Goal: Information Seeking & Learning: Find specific page/section

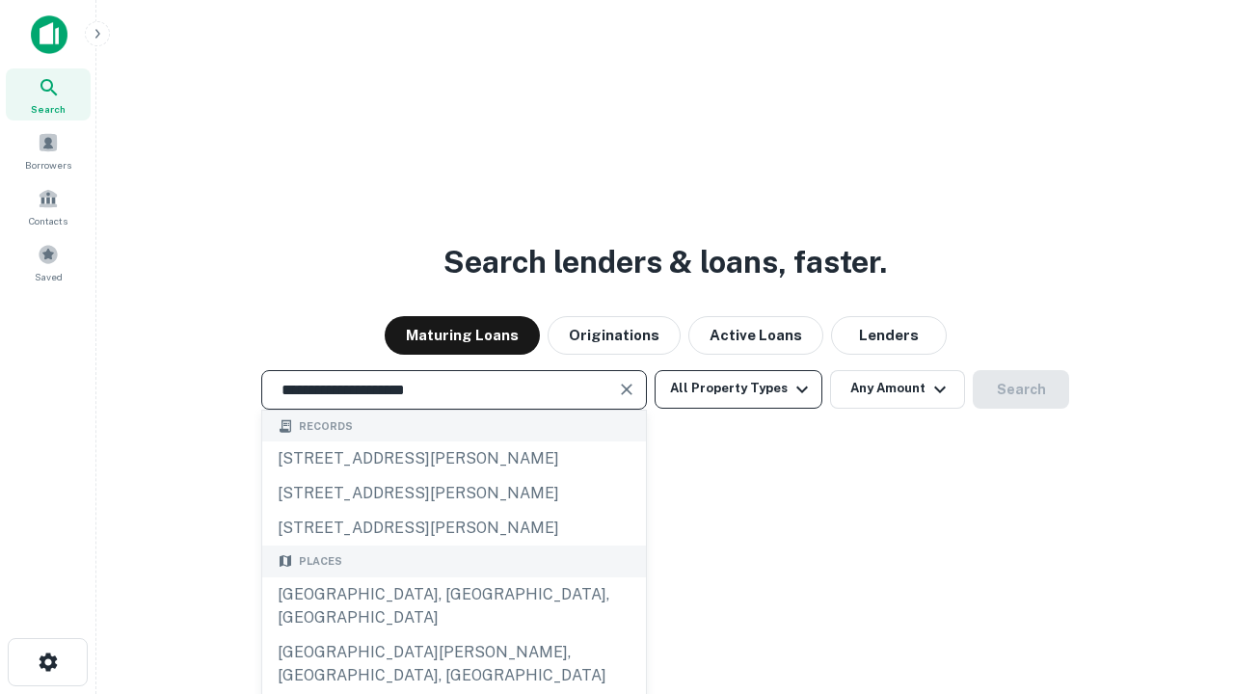
click at [453, 635] on div "[GEOGRAPHIC_DATA], [GEOGRAPHIC_DATA], [GEOGRAPHIC_DATA]" at bounding box center [454, 607] width 384 height 58
click at [739, 389] on button "All Property Types" at bounding box center [739, 389] width 168 height 39
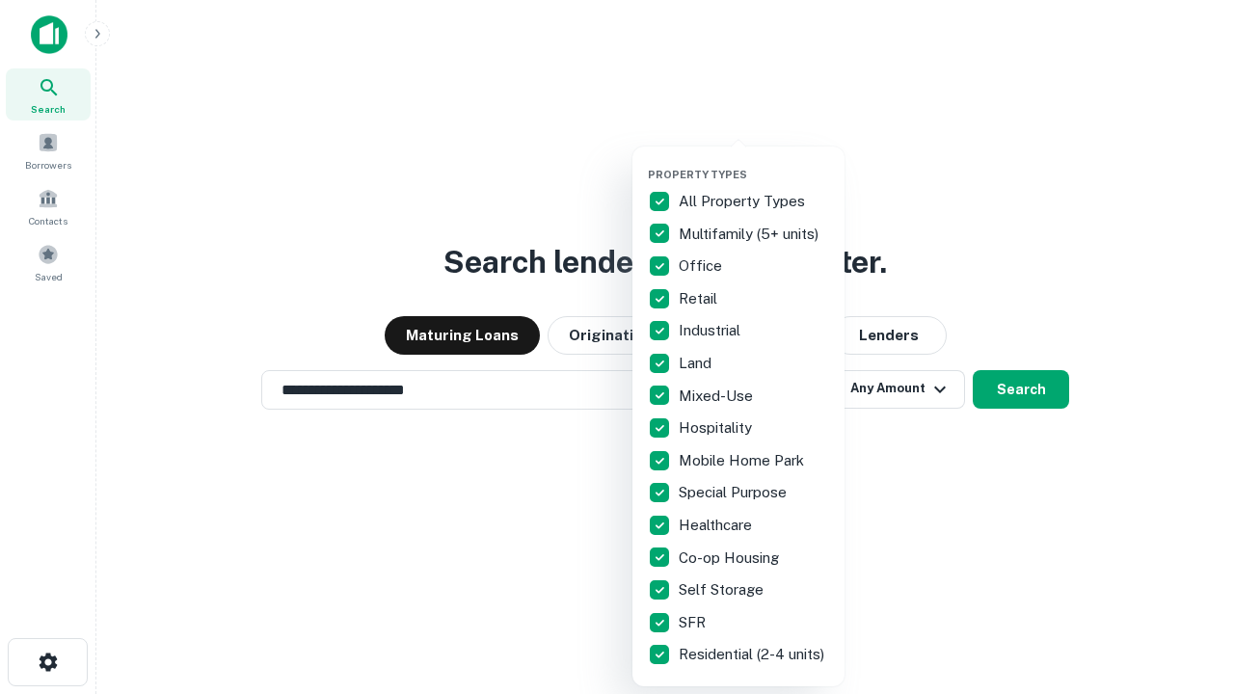
type input "**********"
click at [754, 162] on button "button" at bounding box center [754, 162] width 212 height 1
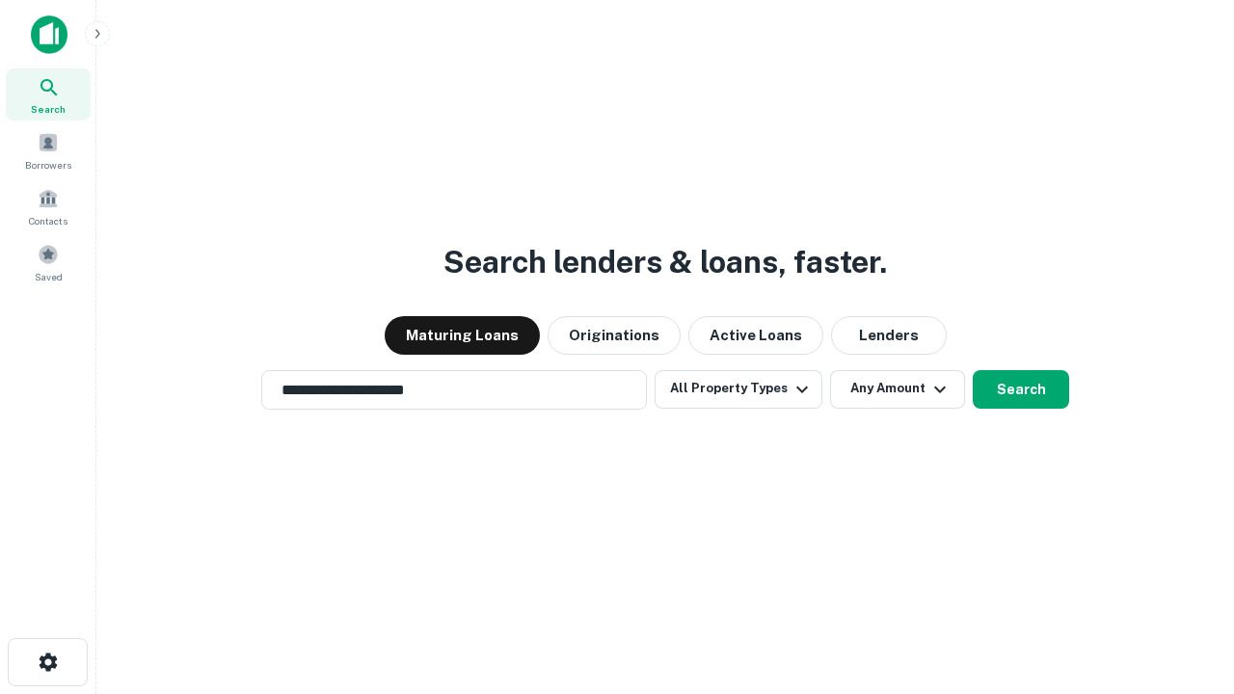
scroll to position [30, 0]
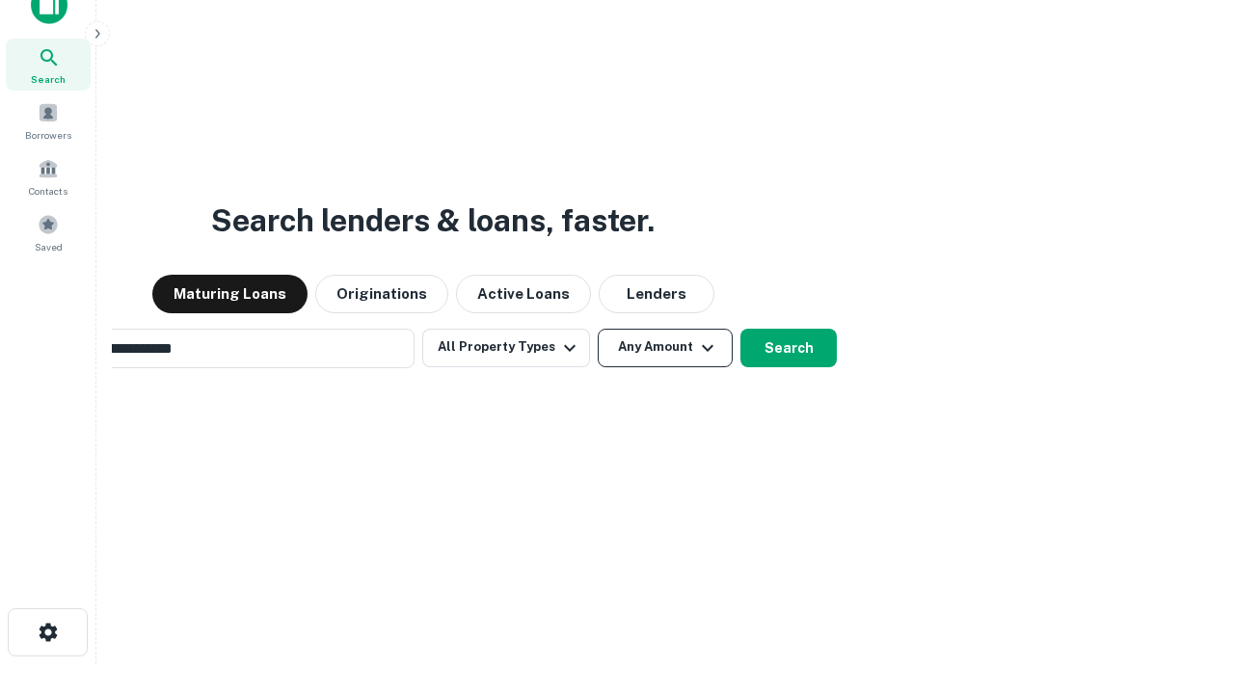
click at [598, 329] on button "Any Amount" at bounding box center [665, 348] width 135 height 39
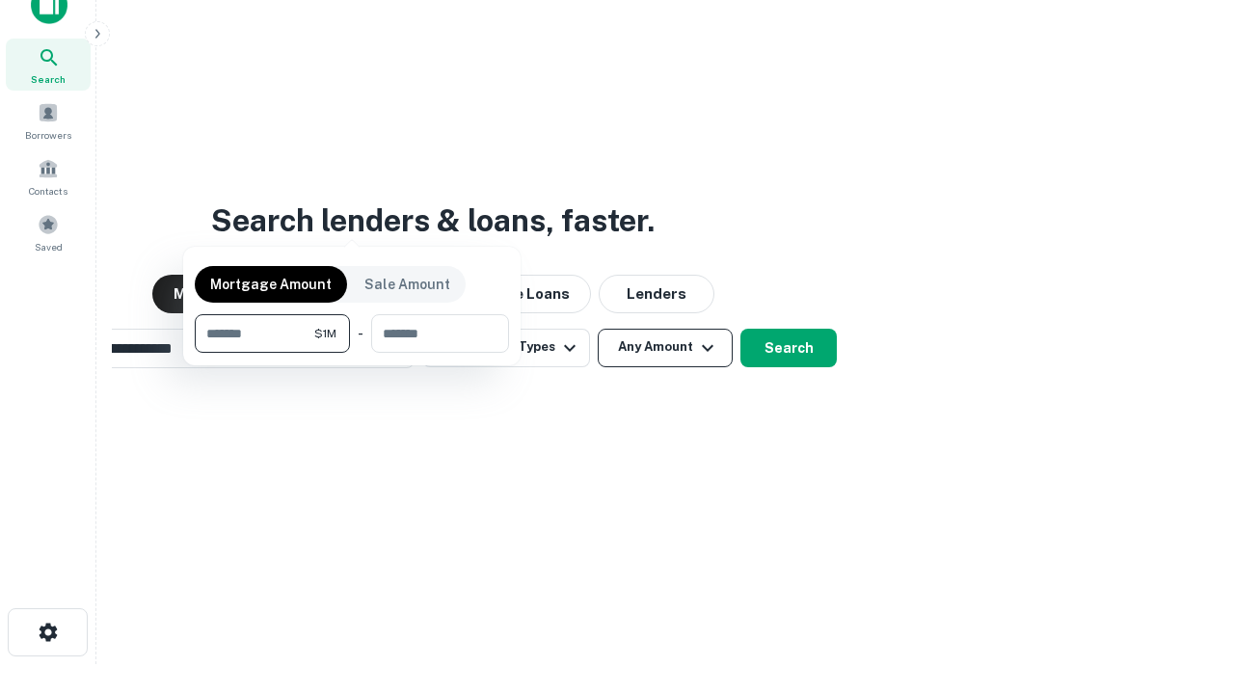
scroll to position [139, 546]
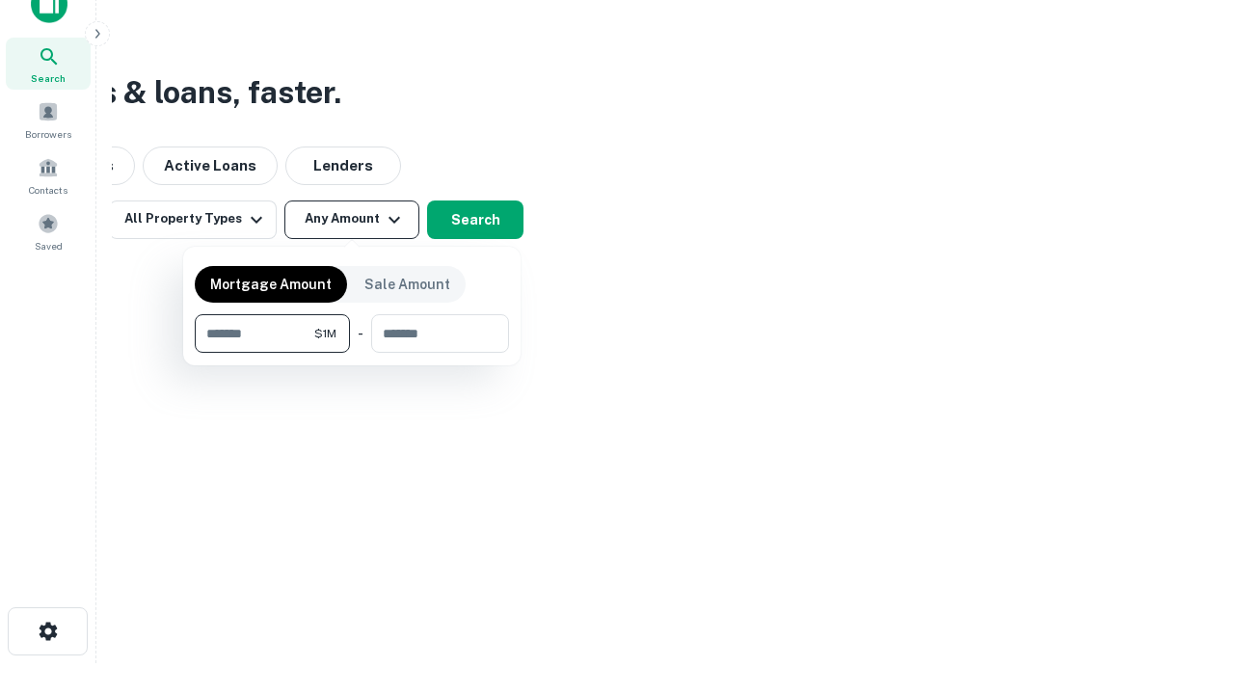
type input "*******"
click at [352, 353] on button "button" at bounding box center [352, 353] width 314 height 1
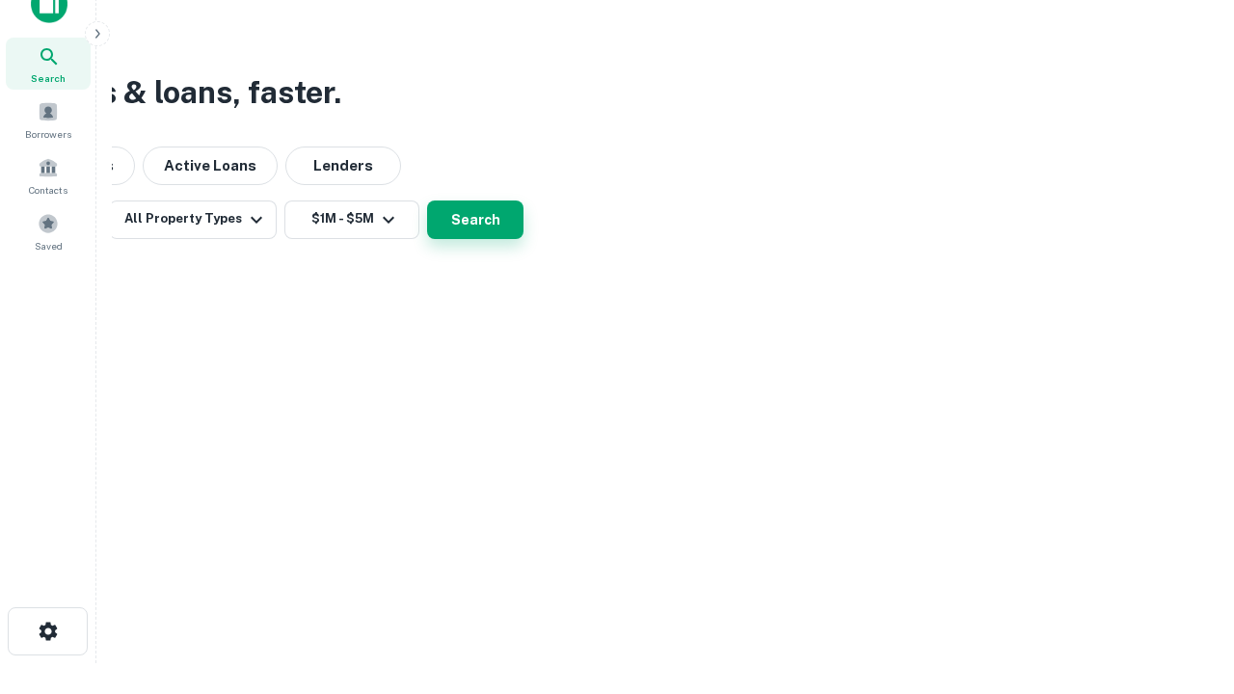
click at [524, 239] on button "Search" at bounding box center [475, 220] width 96 height 39
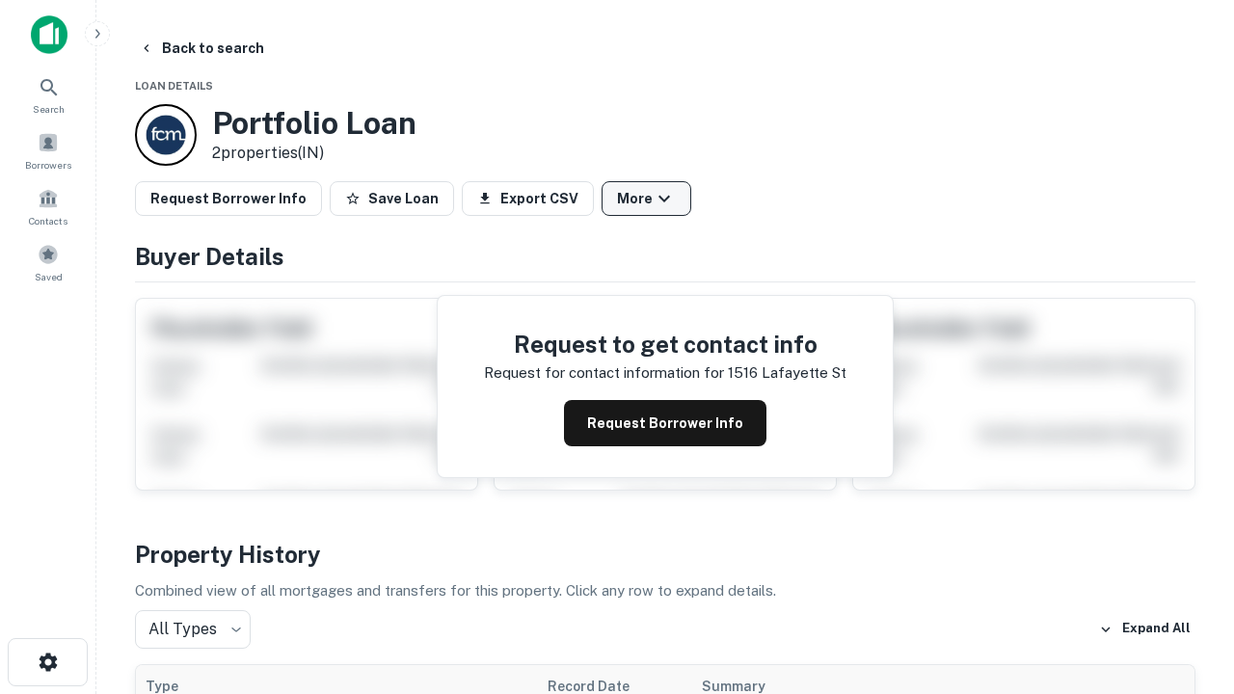
click at [646, 199] on button "More" at bounding box center [647, 198] width 90 height 35
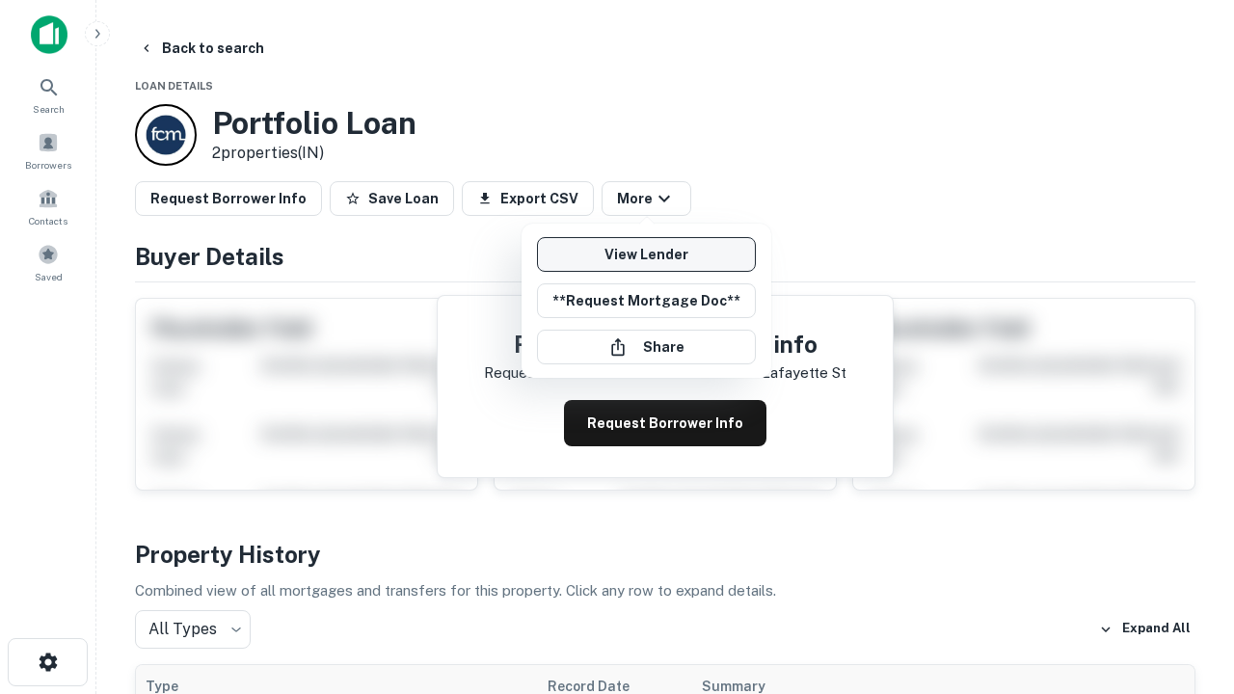
click at [646, 255] on link "View Lender" at bounding box center [646, 254] width 219 height 35
